Goal: Task Accomplishment & Management: Use online tool/utility

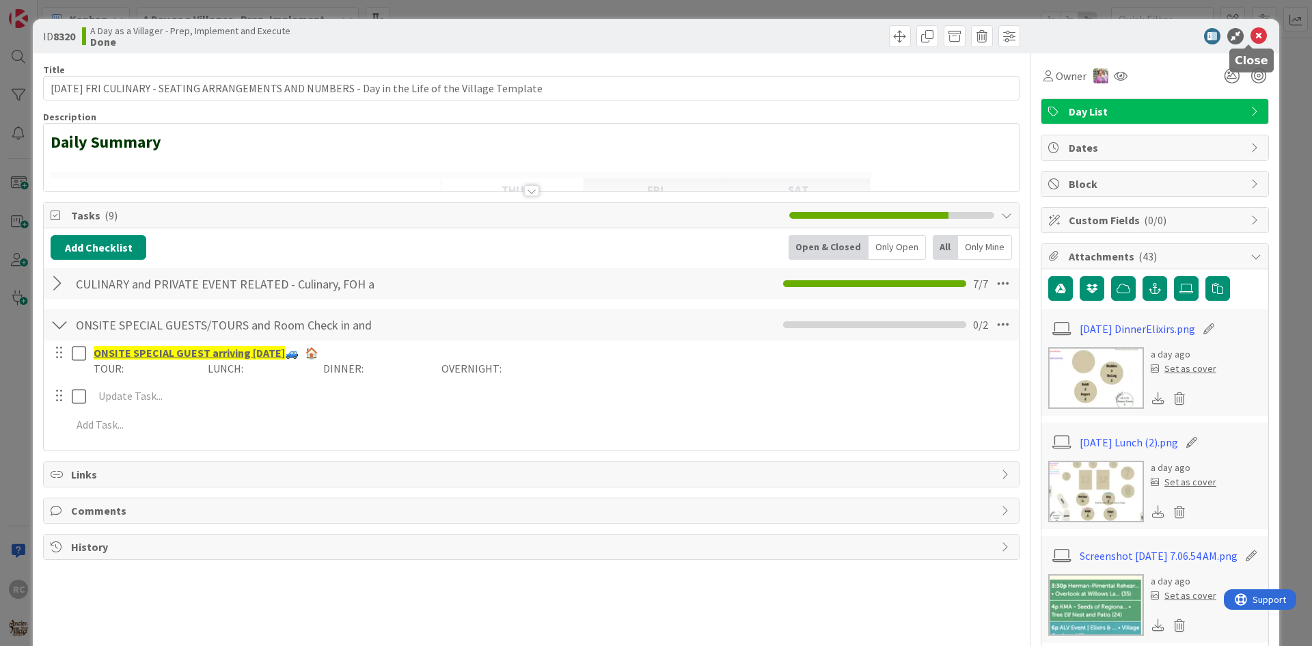
click at [1250, 33] on icon at bounding box center [1258, 36] width 16 height 16
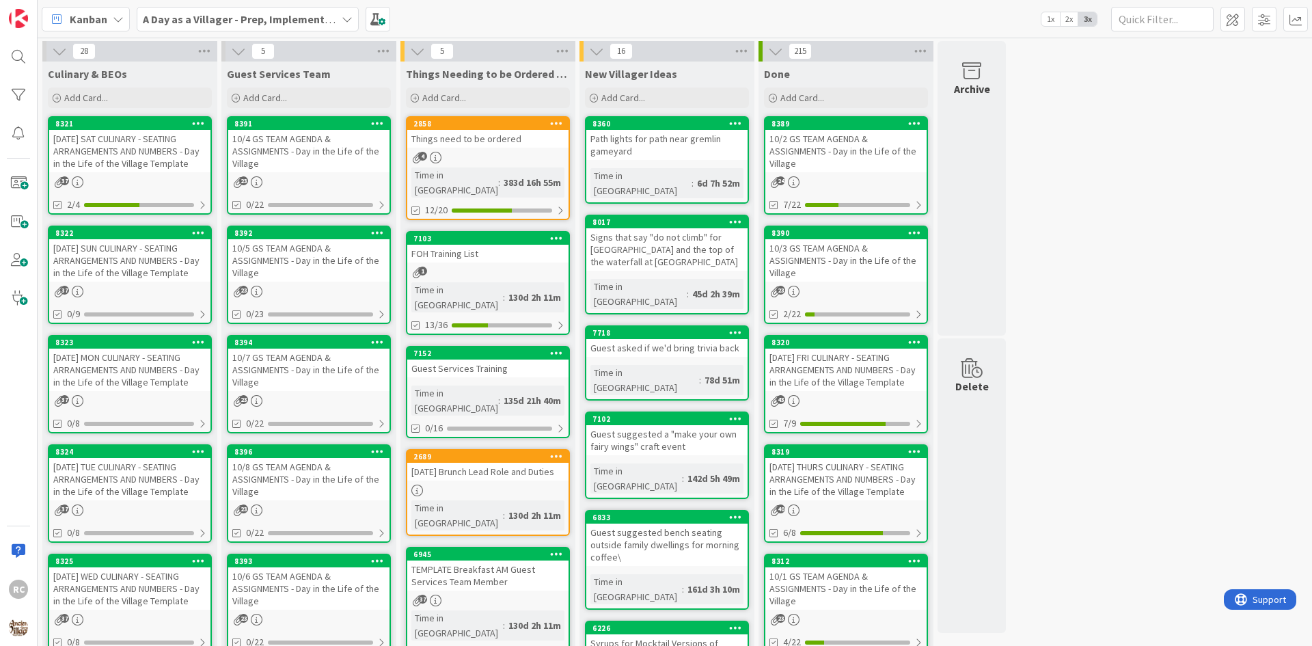
click at [146, 249] on div "[DATE] SUN CULINARY - SEATING ARRANGEMENTS AND NUMBERS - Day in the Life of the…" at bounding box center [129, 260] width 161 height 42
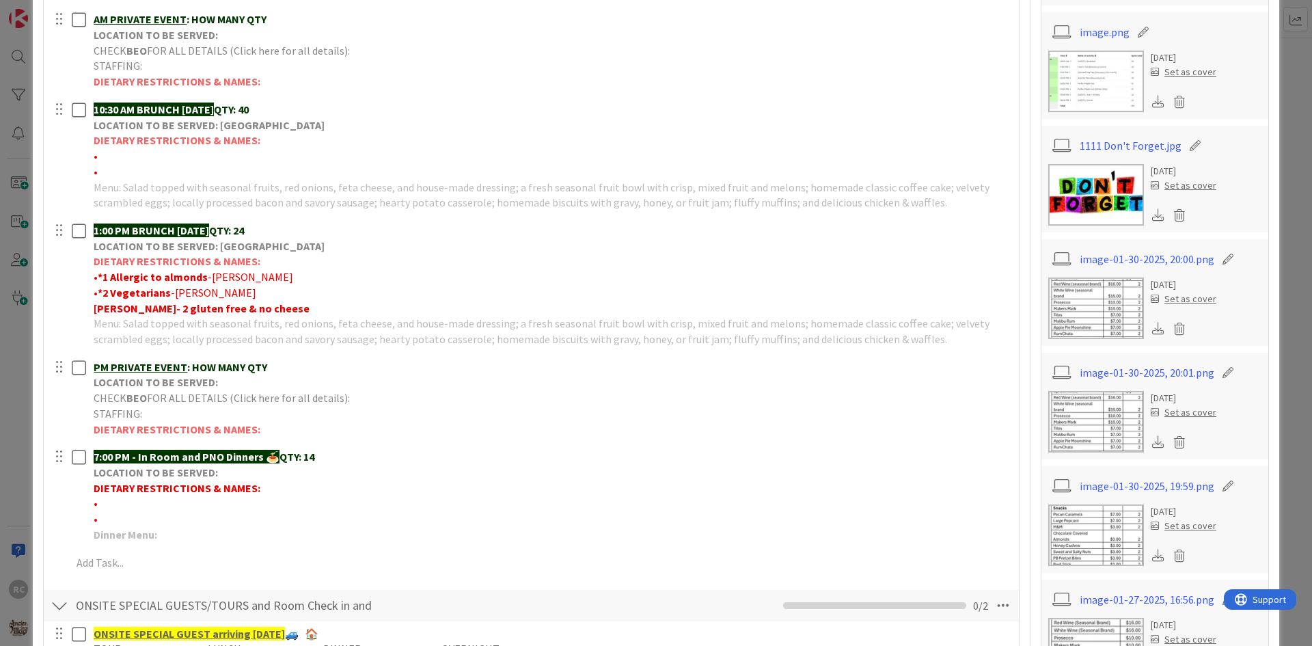
scroll to position [478, 0]
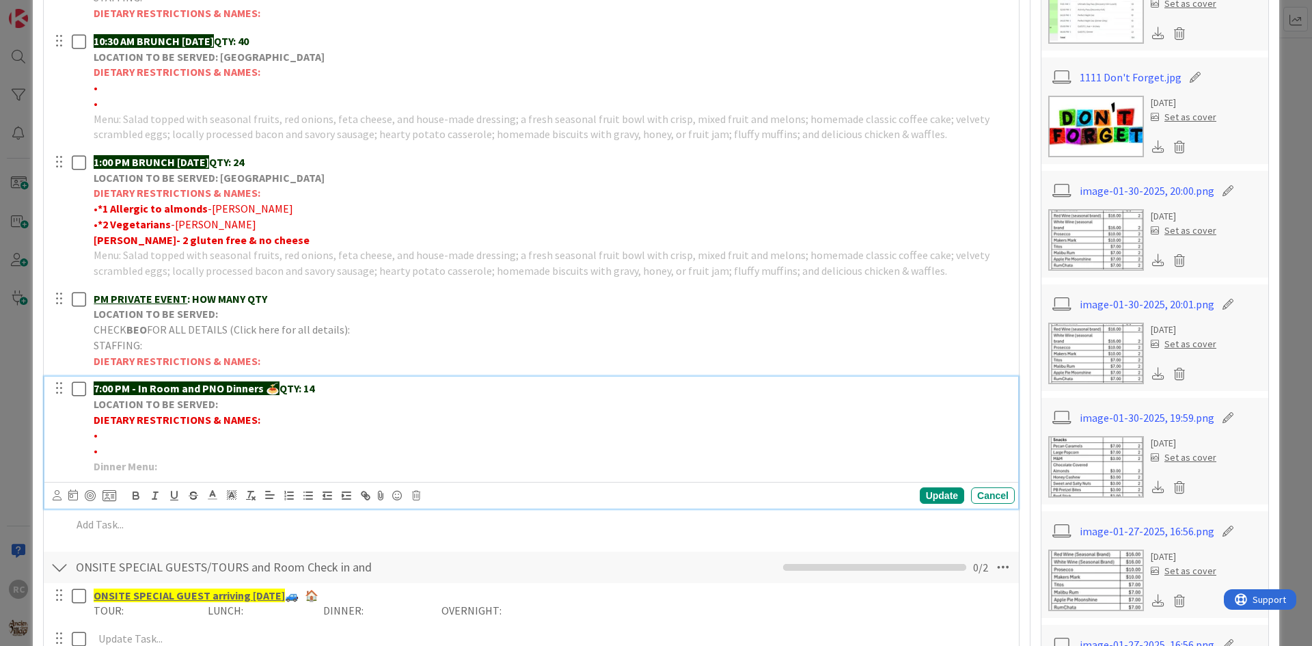
drag, startPoint x: 325, startPoint y: 398, endPoint x: 306, endPoint y: 394, distance: 18.8
click at [306, 394] on div "7:00 PM - In Room and PNO Dinners 🍝 QTY: 14 LOCATION TO BE SERVED: DIETARY REST…" at bounding box center [551, 426] width 927 height 101
click at [332, 389] on p "7:00 PM - In Room and PNO Dinners 🍝 QTY: 14" at bounding box center [552, 389] width 916 height 16
click at [314, 387] on strong "QTY: 14" at bounding box center [296, 388] width 35 height 14
click at [312, 387] on strong "QTY: 14" at bounding box center [296, 388] width 35 height 14
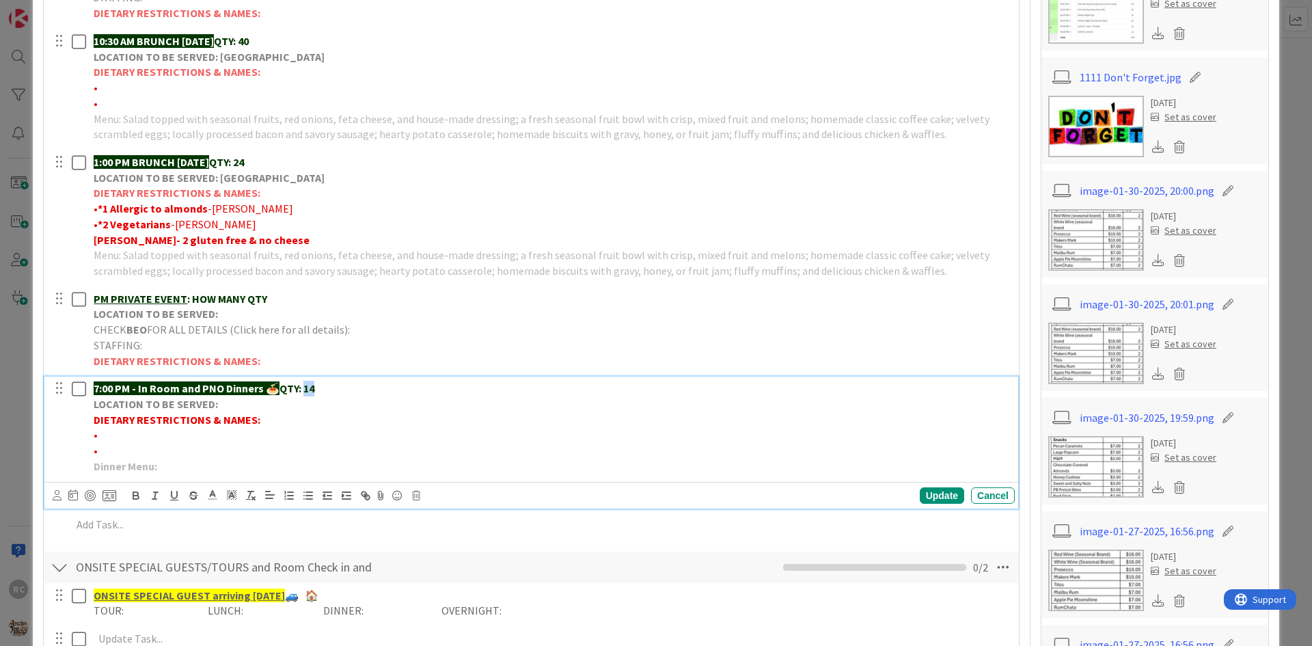
drag, startPoint x: 317, startPoint y: 388, endPoint x: 307, endPoint y: 388, distance: 10.2
click at [307, 388] on p "7:00 PM - In Room and PNO Dinners 🍝 QTY: 14" at bounding box center [552, 389] width 916 height 16
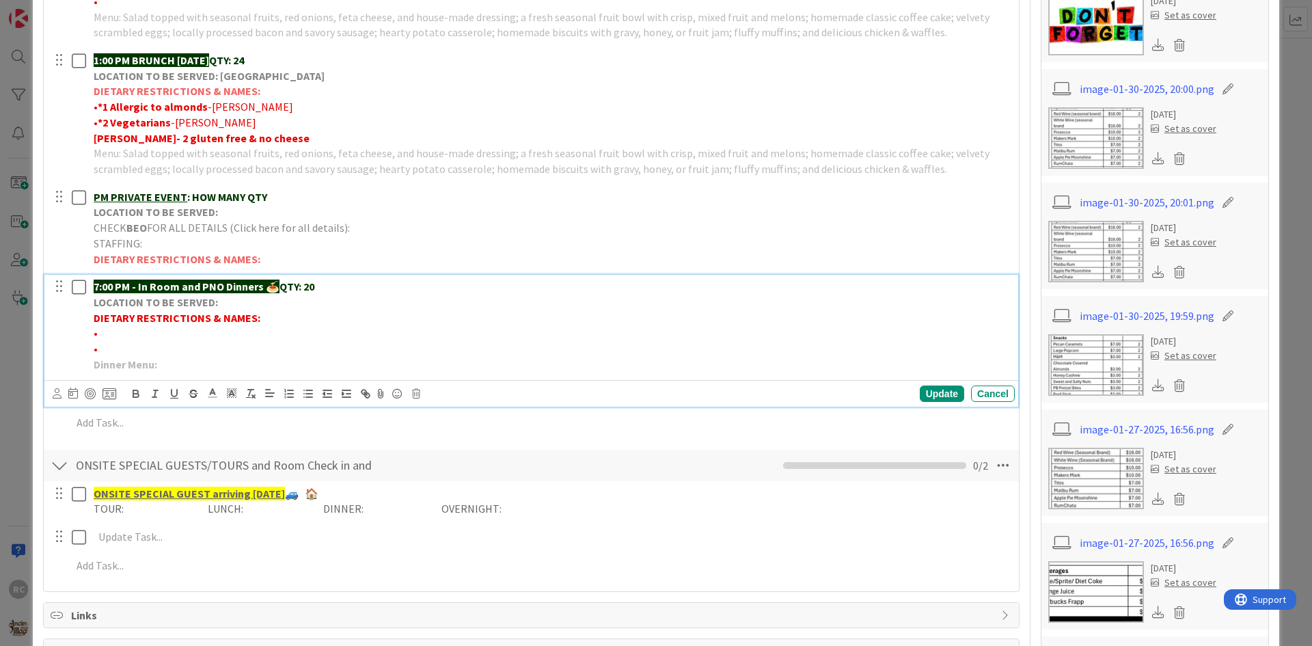
scroll to position [615, 0]
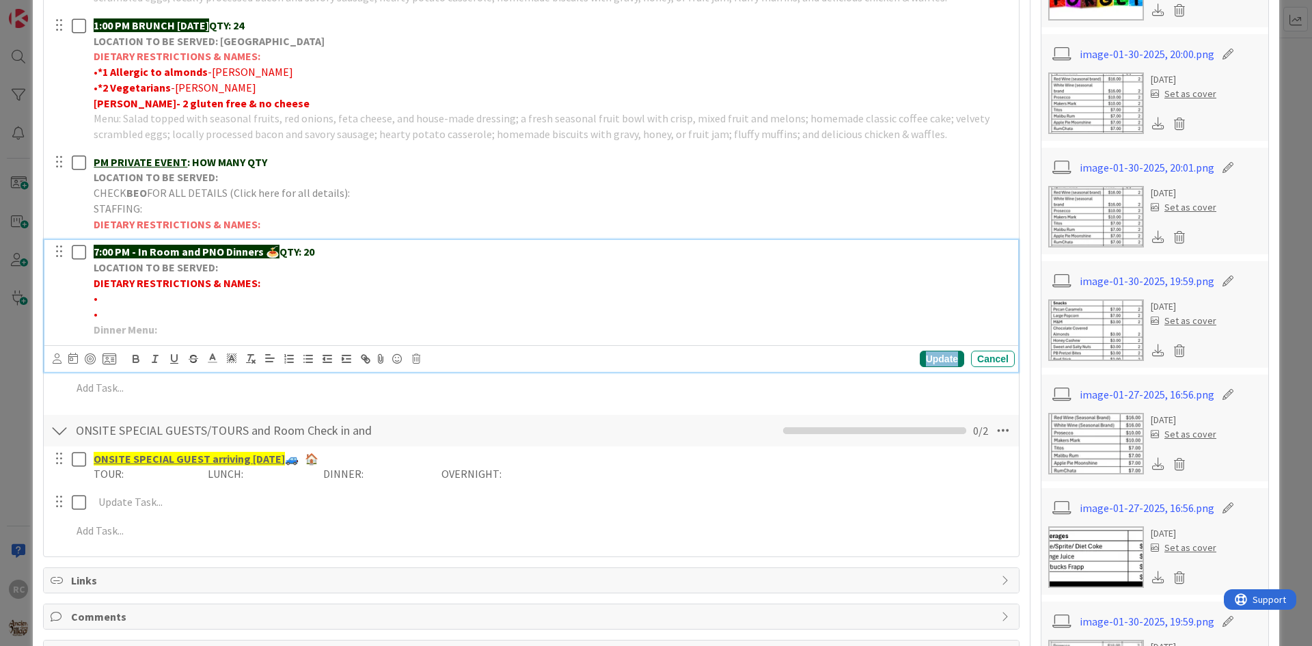
click at [923, 359] on div "Update" at bounding box center [942, 359] width 44 height 16
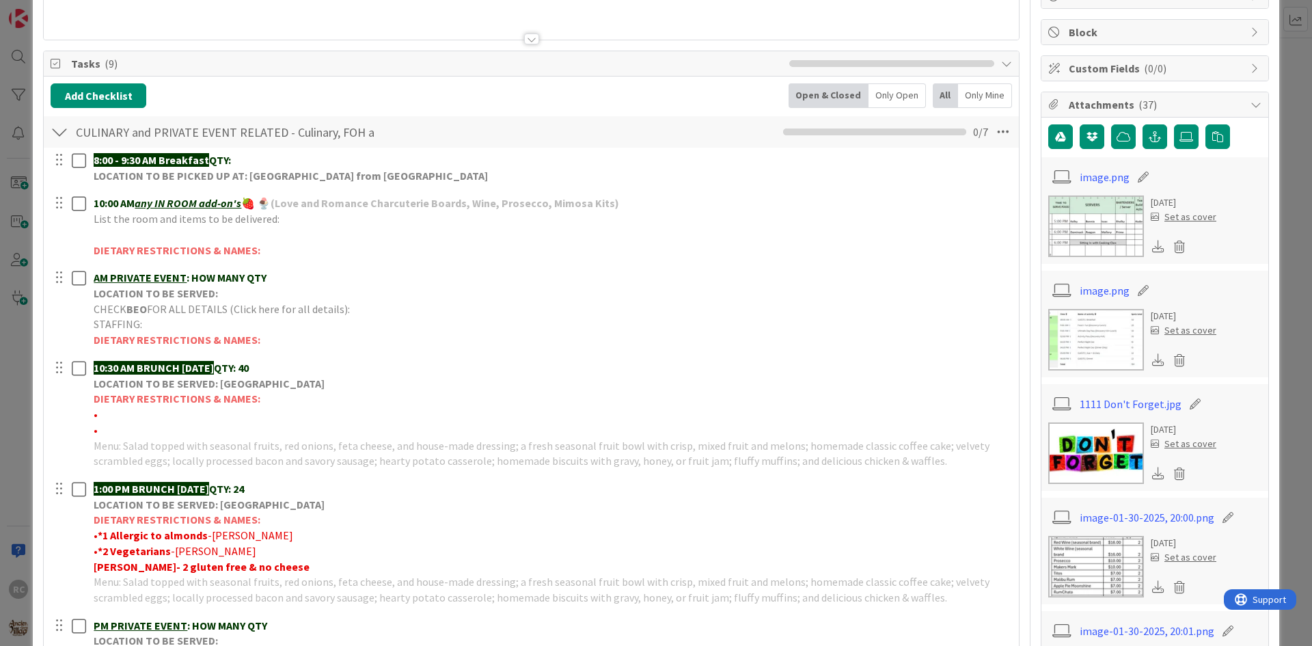
scroll to position [0, 0]
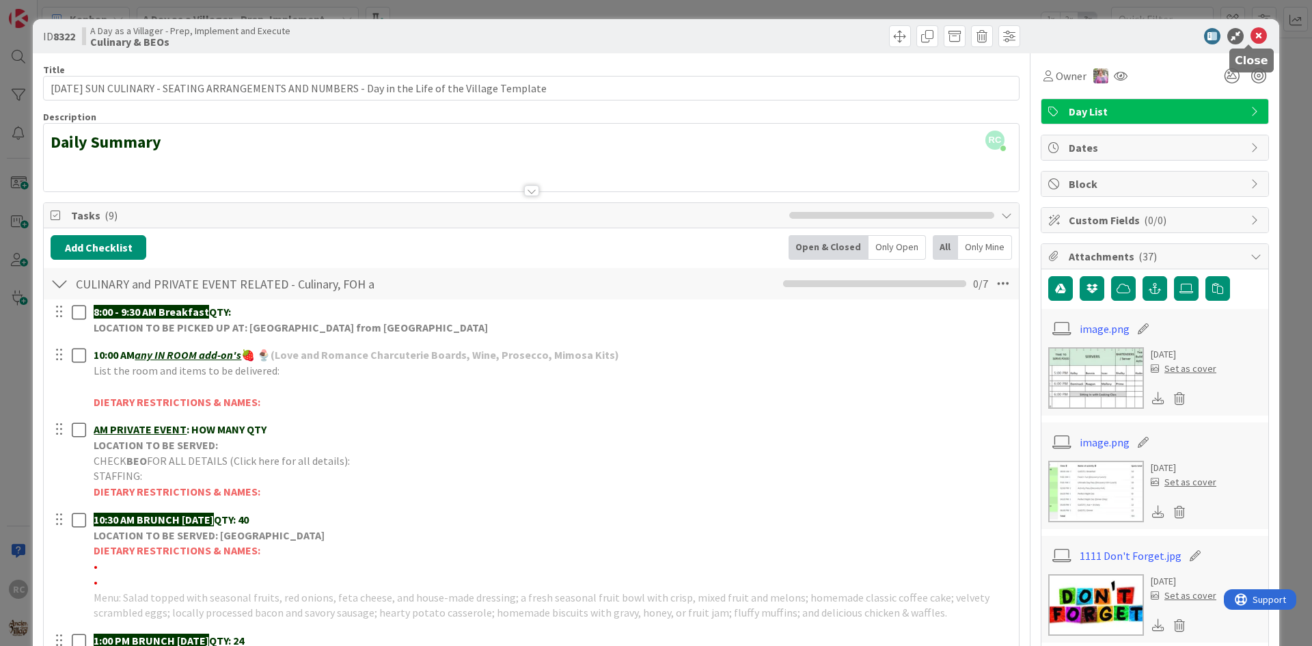
click at [1252, 40] on icon at bounding box center [1258, 36] width 16 height 16
